Goal: Task Accomplishment & Management: Use online tool/utility

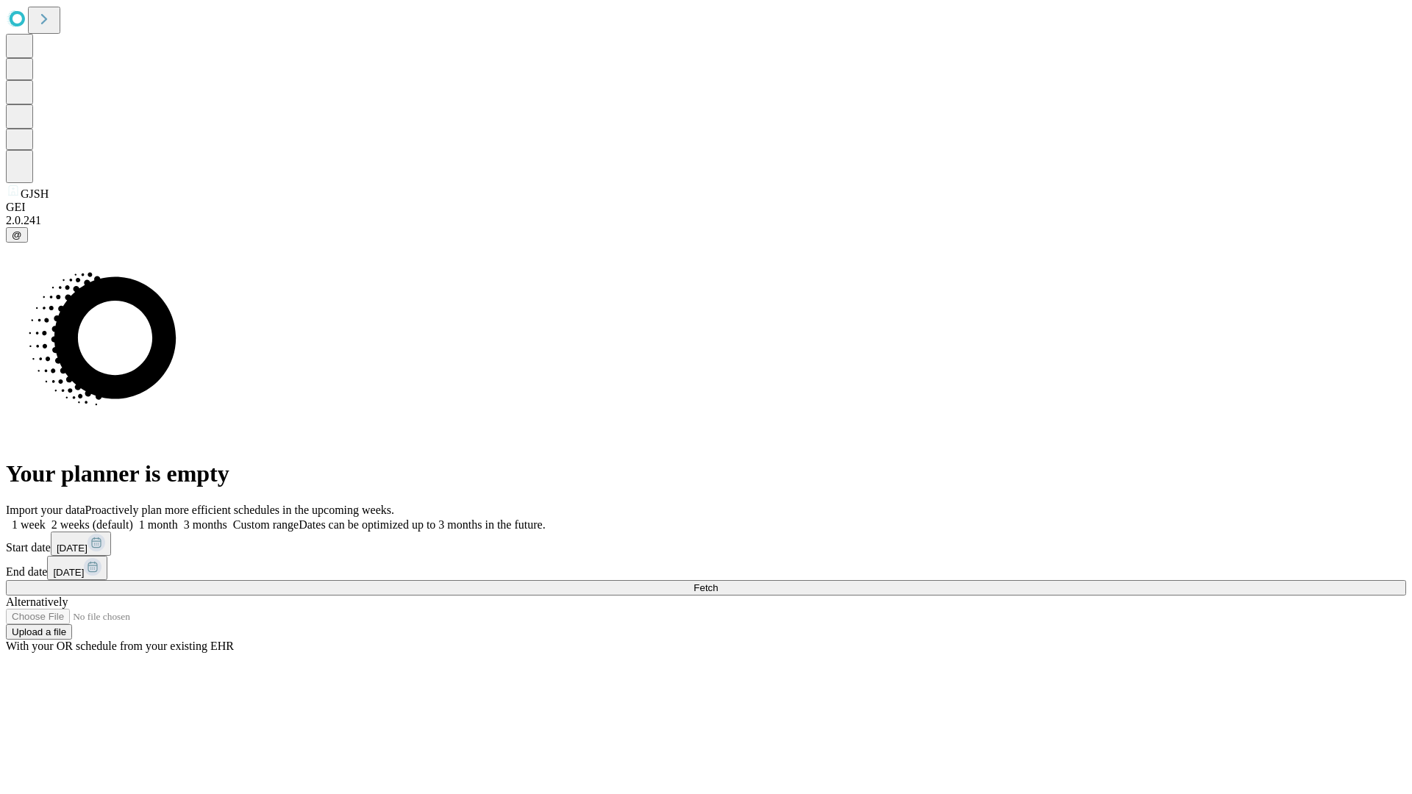
click at [178, 518] on label "1 month" at bounding box center [155, 524] width 45 height 12
click at [718, 582] on span "Fetch" at bounding box center [705, 587] width 24 height 11
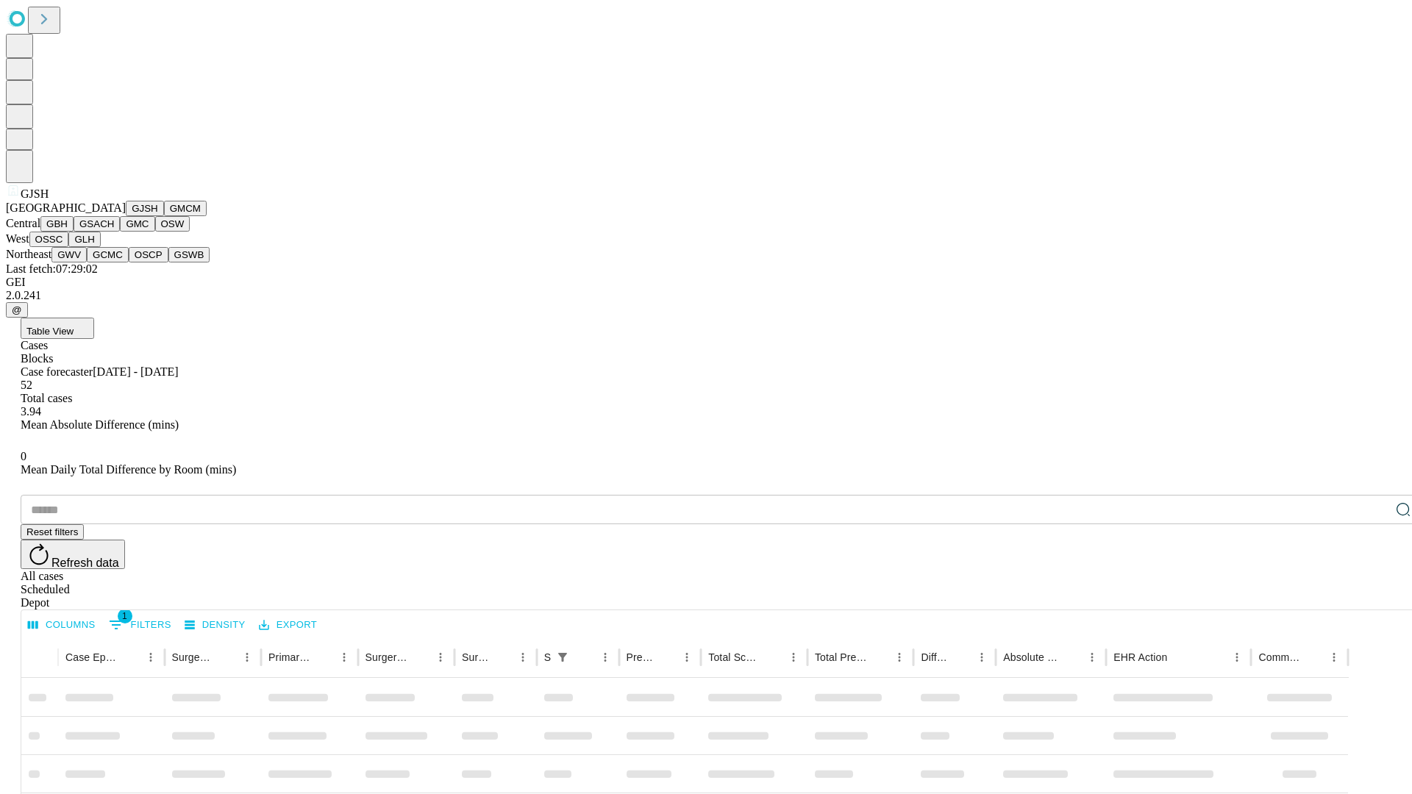
click at [164, 216] on button "GMCM" at bounding box center [185, 208] width 43 height 15
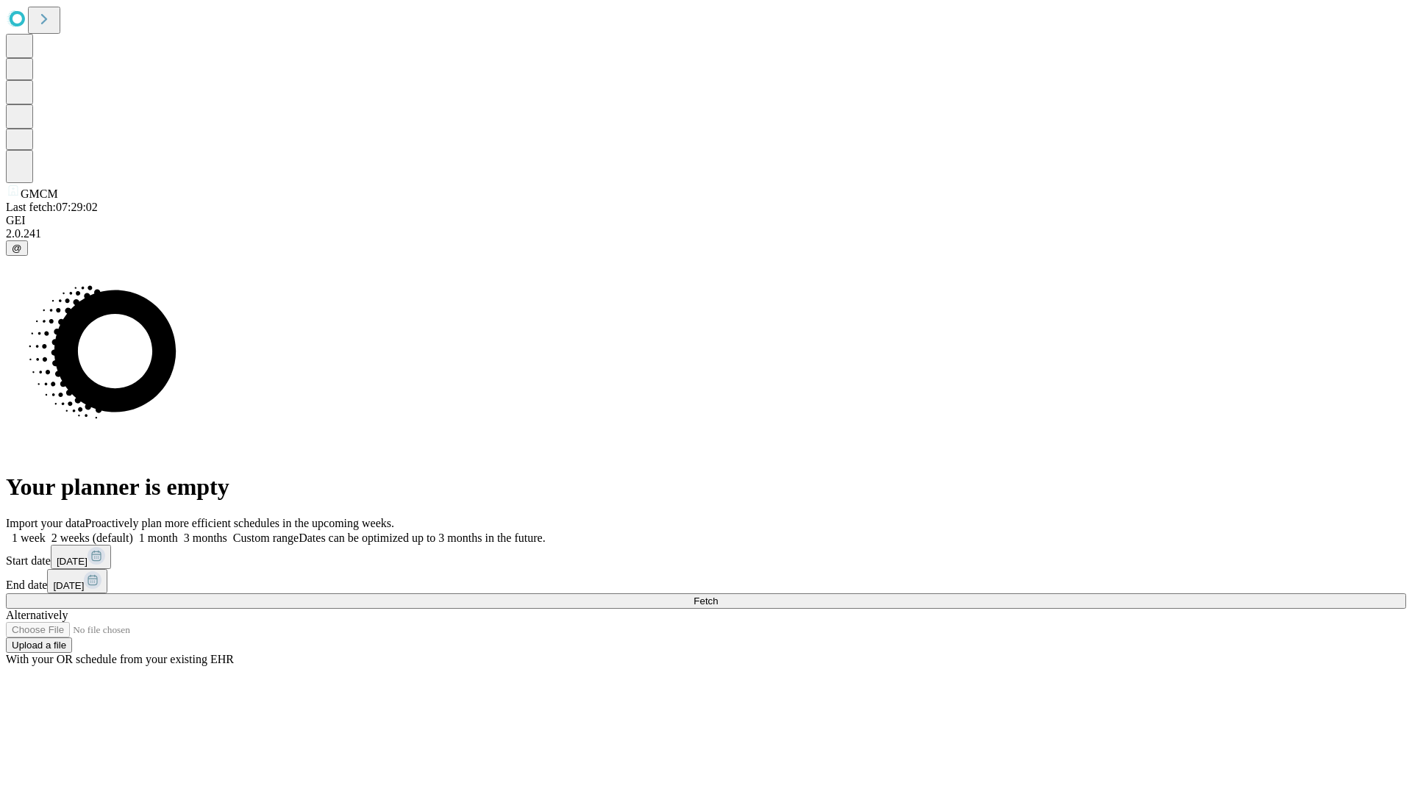
click at [178, 532] on label "1 month" at bounding box center [155, 538] width 45 height 12
click at [718, 596] on span "Fetch" at bounding box center [705, 601] width 24 height 11
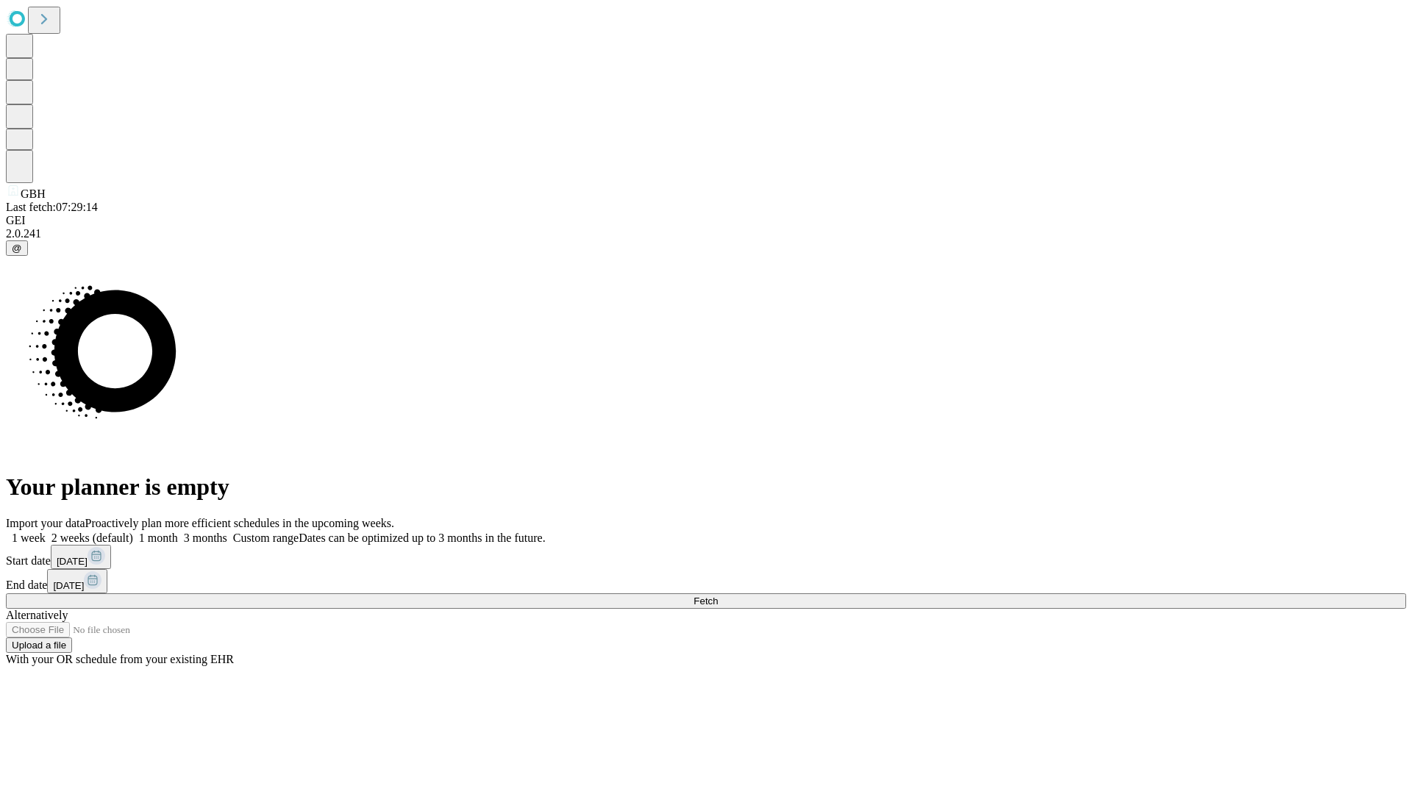
click at [178, 532] on label "1 month" at bounding box center [155, 538] width 45 height 12
click at [718, 596] on span "Fetch" at bounding box center [705, 601] width 24 height 11
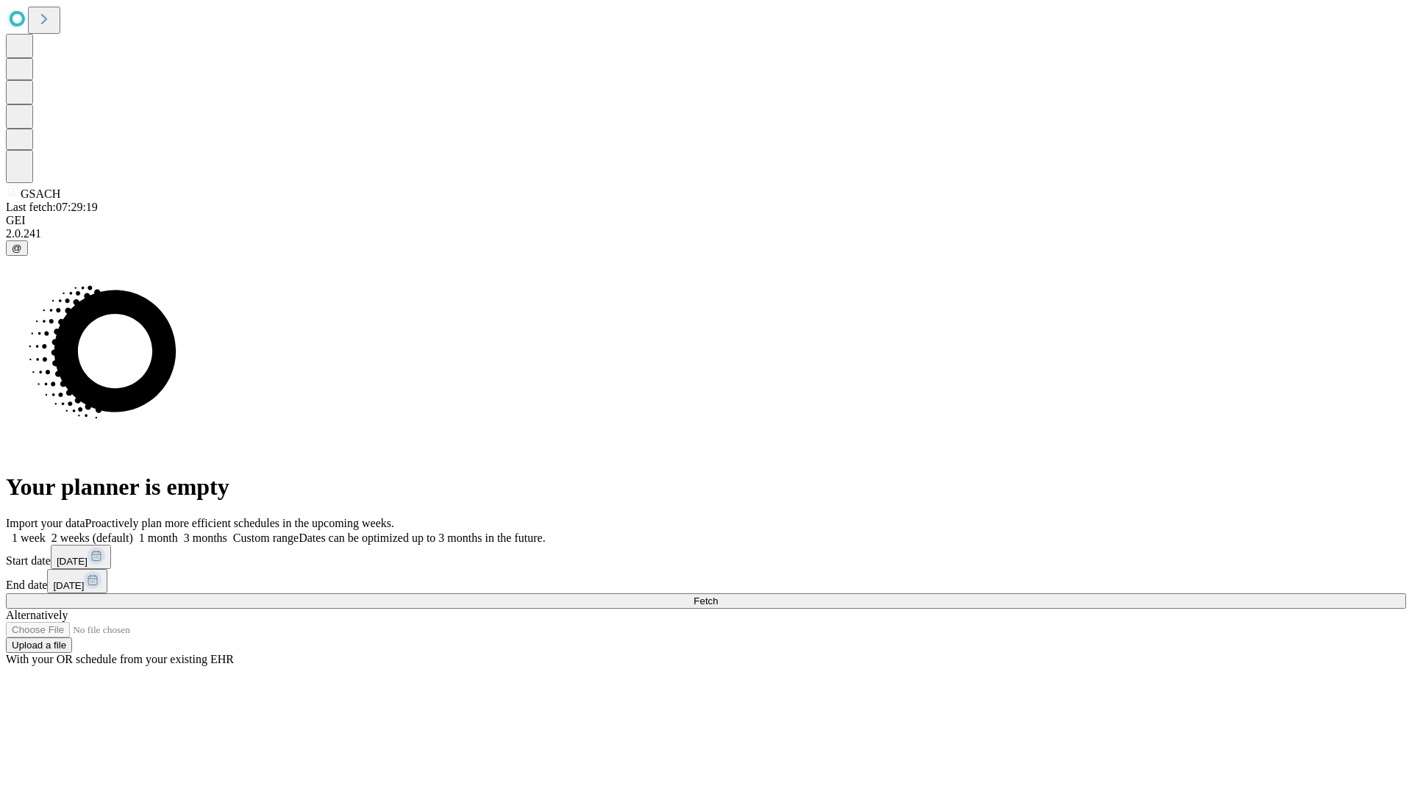
click at [718, 596] on span "Fetch" at bounding box center [705, 601] width 24 height 11
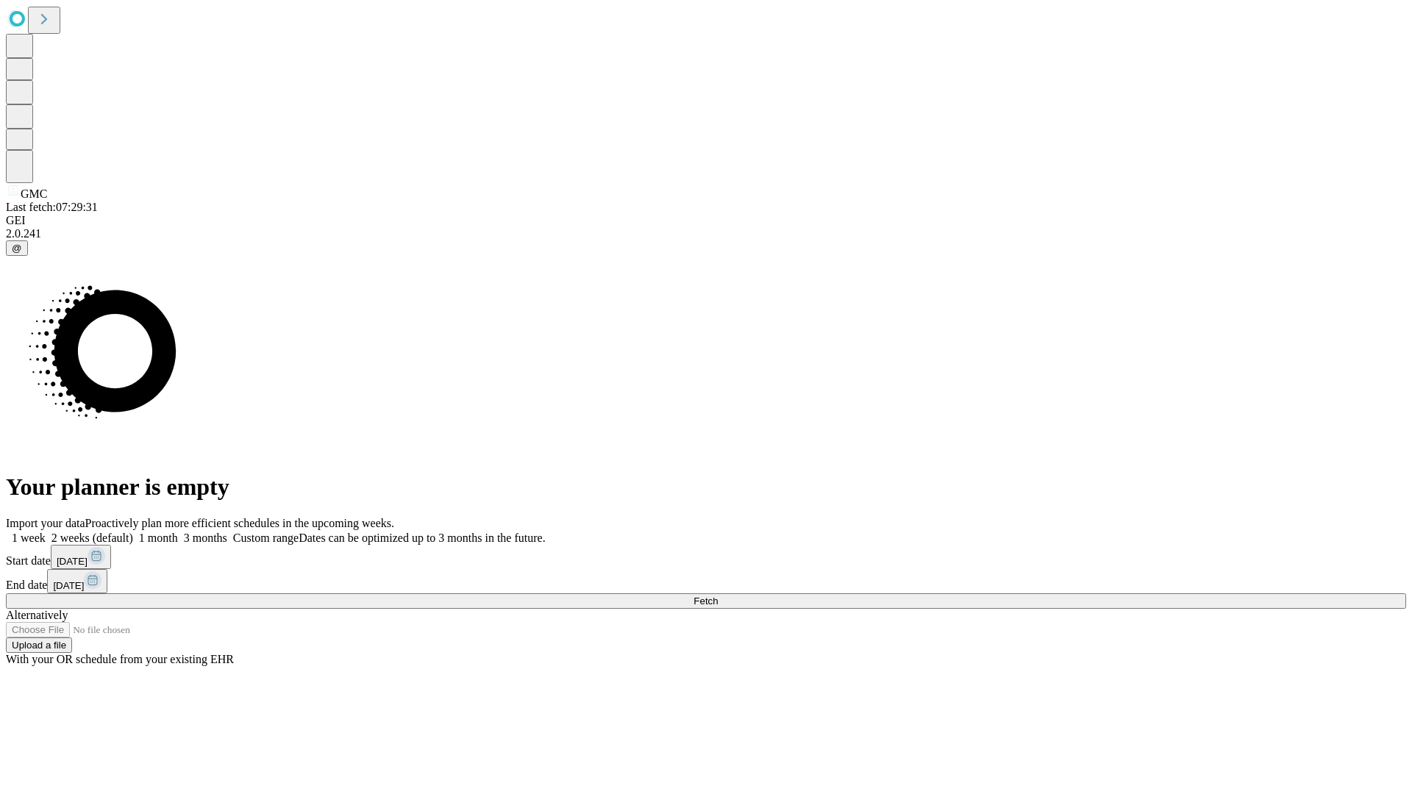
click at [178, 532] on label "1 month" at bounding box center [155, 538] width 45 height 12
click at [718, 596] on span "Fetch" at bounding box center [705, 601] width 24 height 11
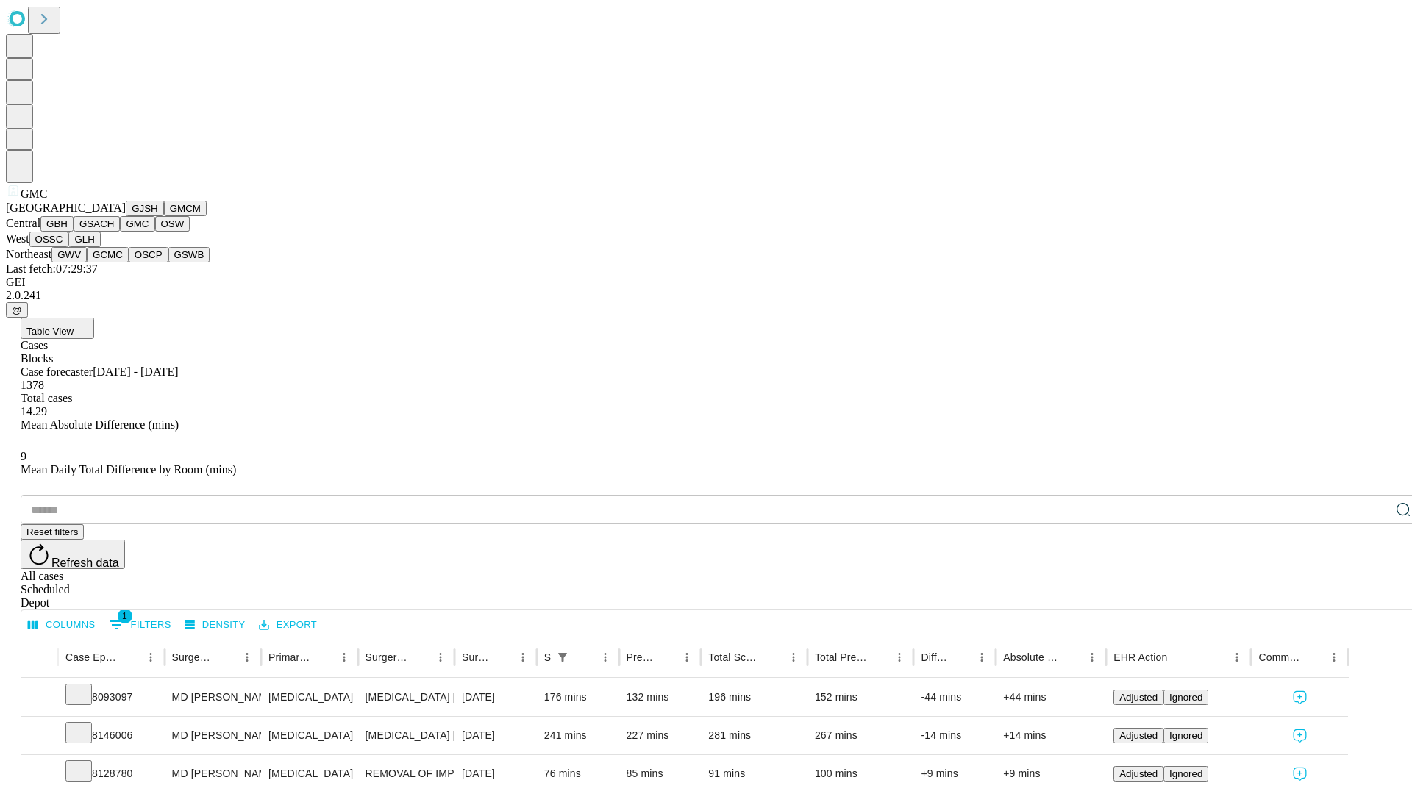
click at [155, 232] on button "OSW" at bounding box center [172, 223] width 35 height 15
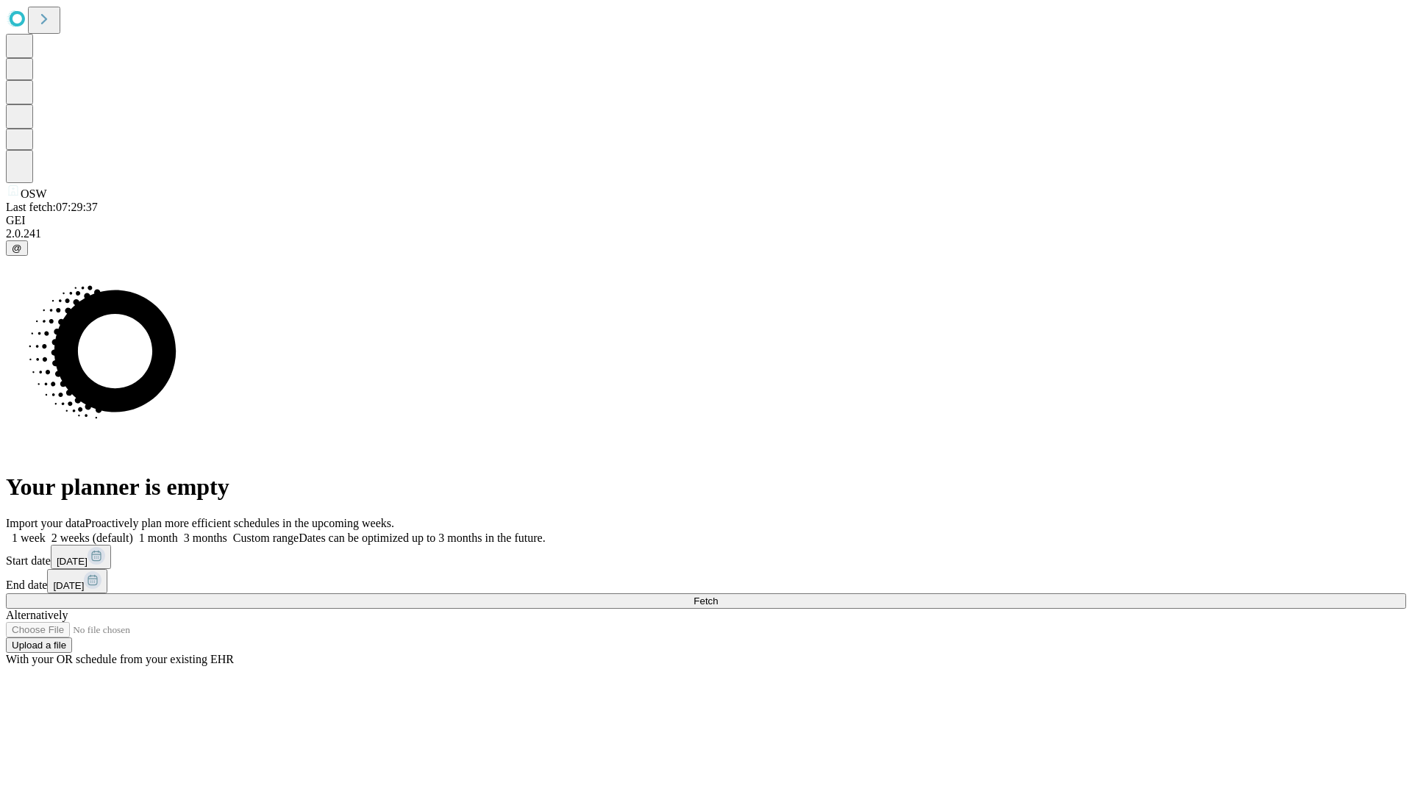
click at [178, 532] on label "1 month" at bounding box center [155, 538] width 45 height 12
click at [718, 596] on span "Fetch" at bounding box center [705, 601] width 24 height 11
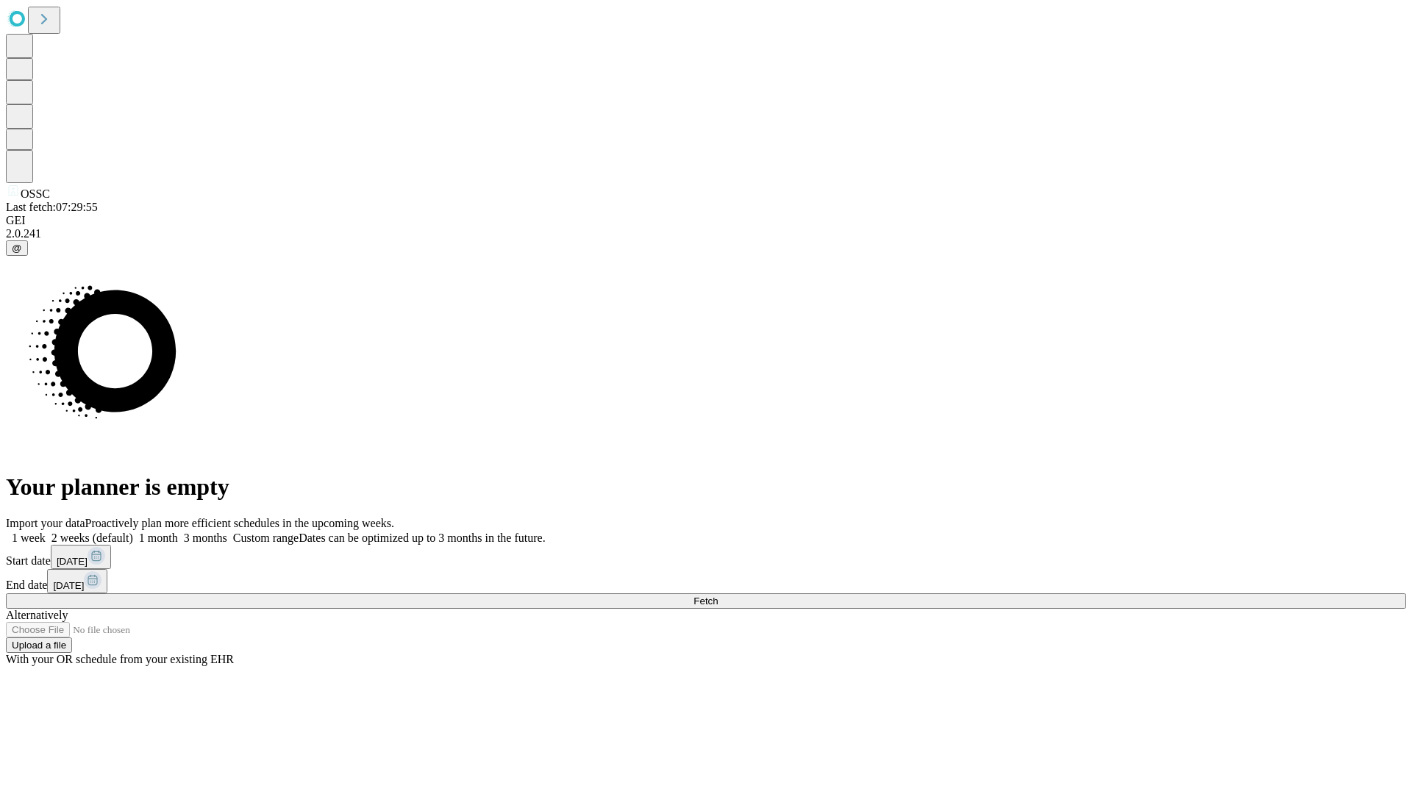
click at [718, 596] on span "Fetch" at bounding box center [705, 601] width 24 height 11
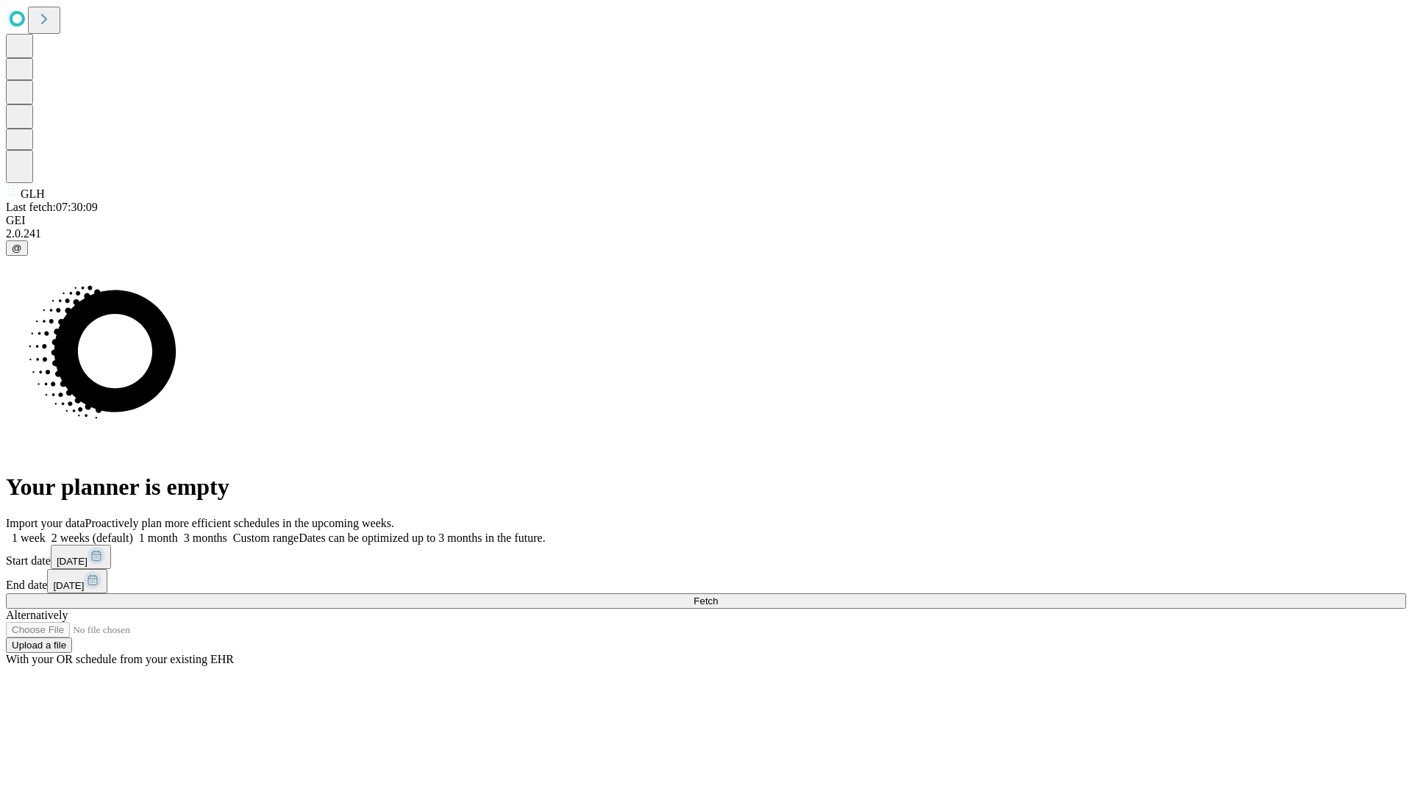
click at [178, 532] on label "1 month" at bounding box center [155, 538] width 45 height 12
click at [718, 596] on span "Fetch" at bounding box center [705, 601] width 24 height 11
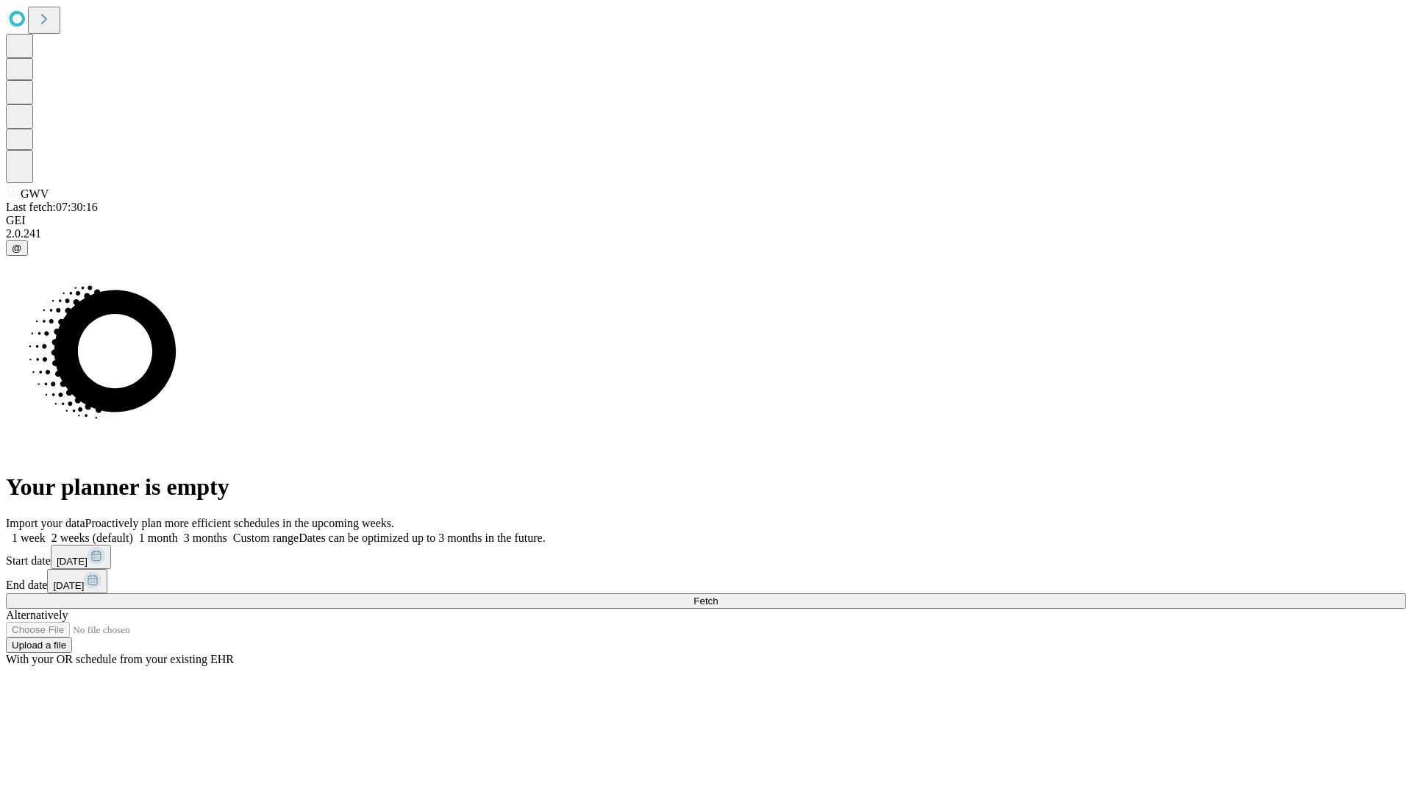
click at [718, 596] on span "Fetch" at bounding box center [705, 601] width 24 height 11
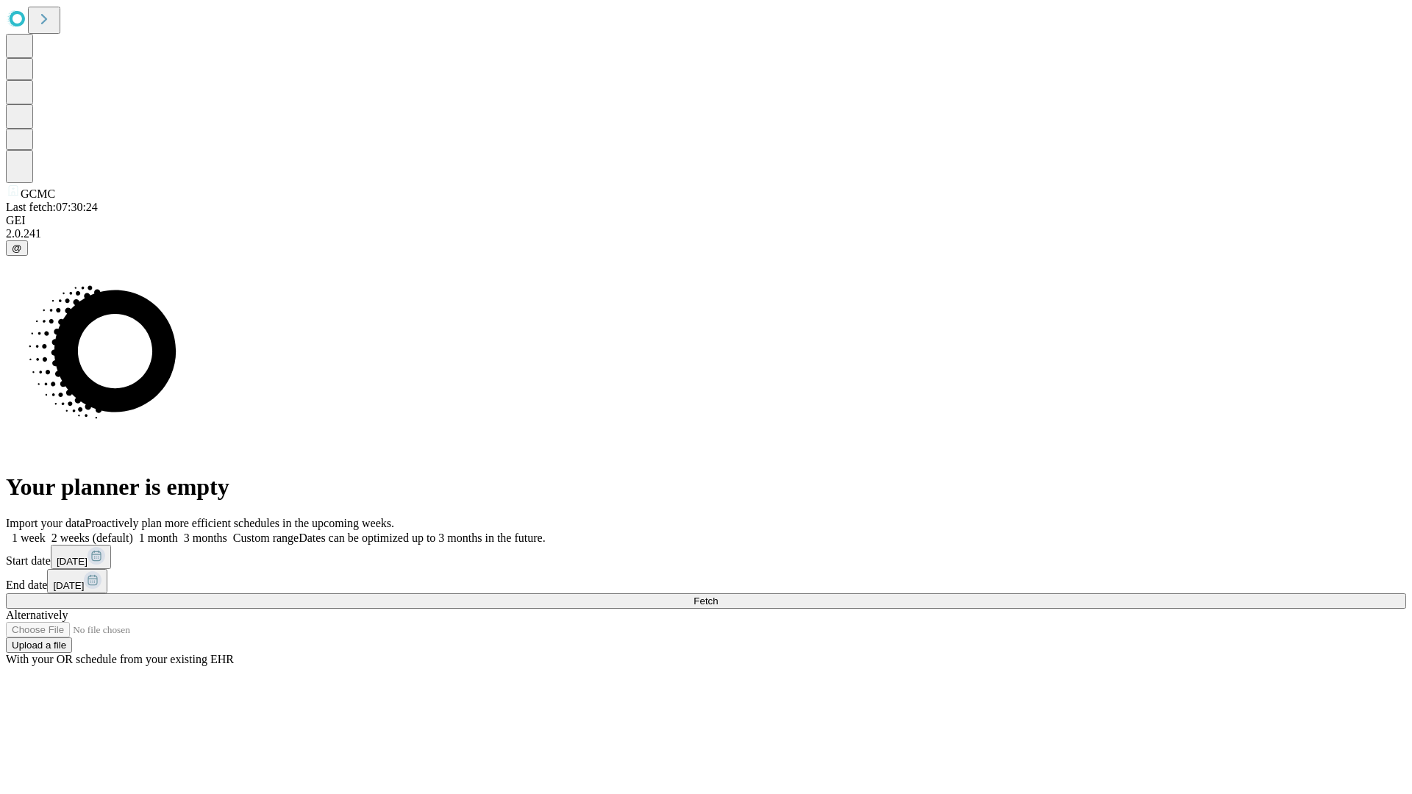
click at [178, 532] on label "1 month" at bounding box center [155, 538] width 45 height 12
click at [718, 596] on span "Fetch" at bounding box center [705, 601] width 24 height 11
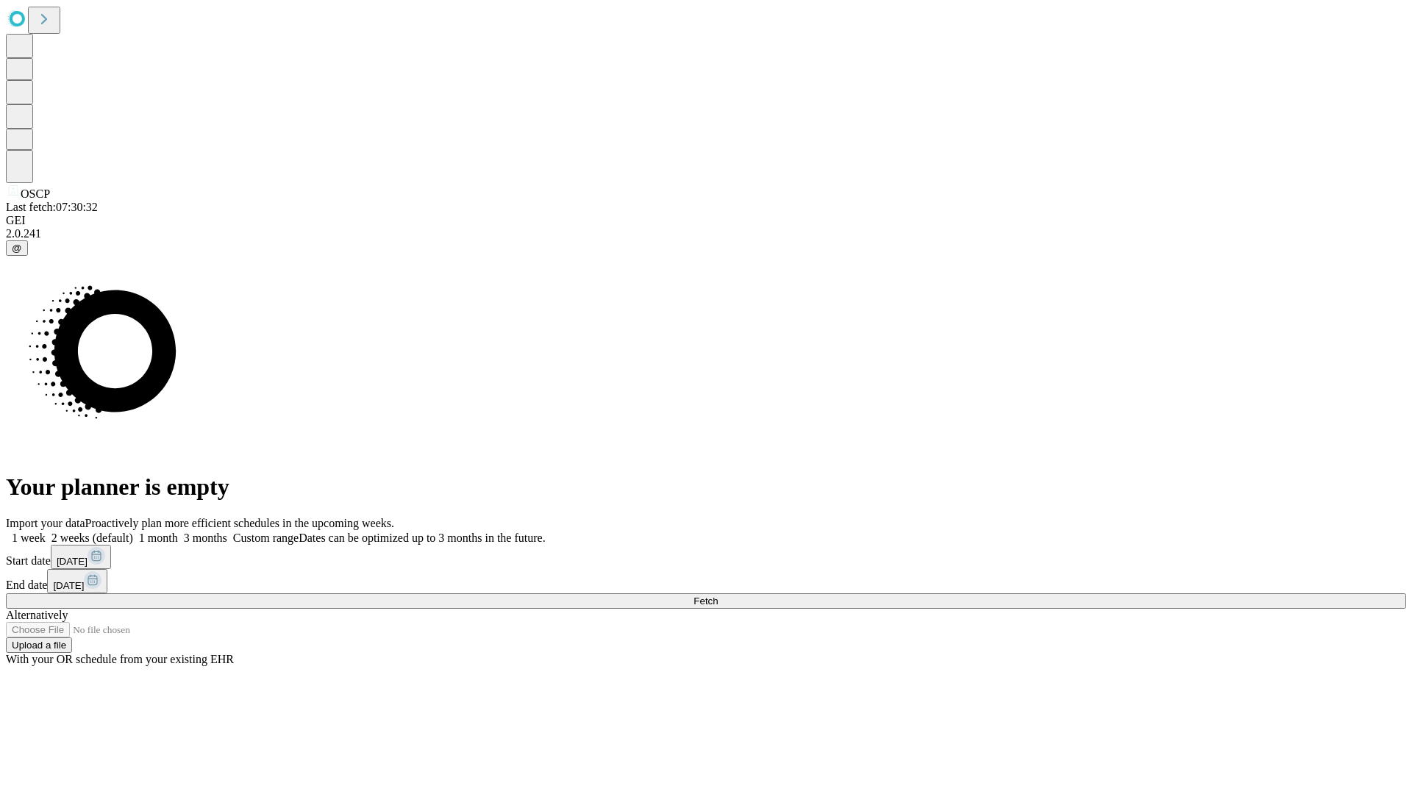
click at [178, 532] on label "1 month" at bounding box center [155, 538] width 45 height 12
click at [718, 596] on span "Fetch" at bounding box center [705, 601] width 24 height 11
